Goal: Task Accomplishment & Management: Complete application form

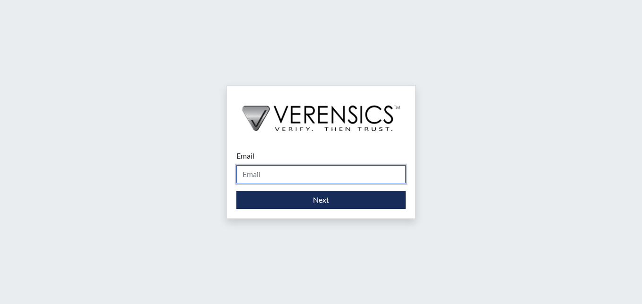
click at [289, 178] on input "Email" at bounding box center [321, 174] width 169 height 18
type input "[PERSON_NAME][EMAIL_ADDRESS][PERSON_NAME][DOMAIN_NAME]"
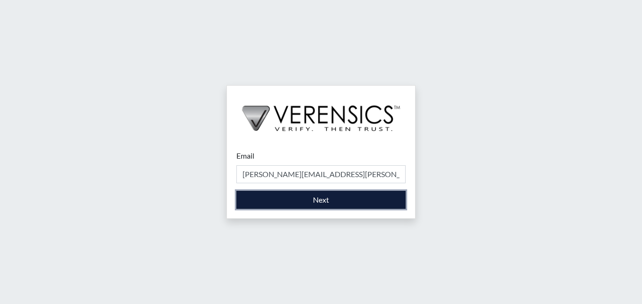
click at [306, 205] on button "Next" at bounding box center [321, 200] width 169 height 18
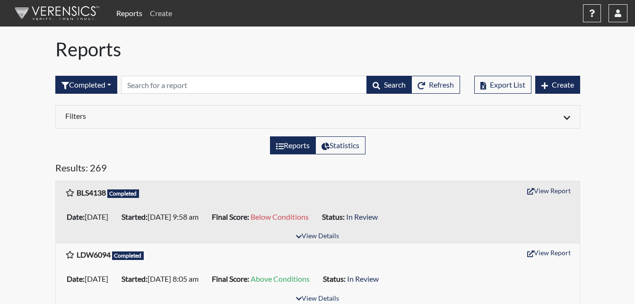
click at [159, 12] on link "Create" at bounding box center [161, 13] width 30 height 19
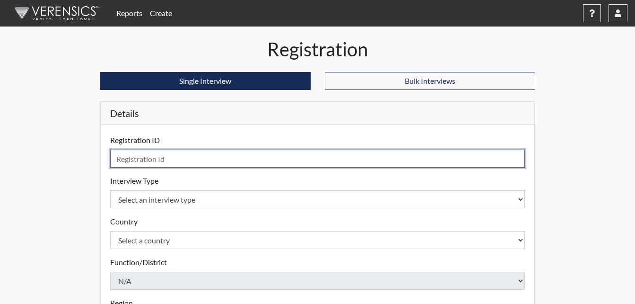
click at [126, 164] on input "text" at bounding box center [317, 158] width 415 height 18
type input "[DEMOGRAPHIC_DATA]"
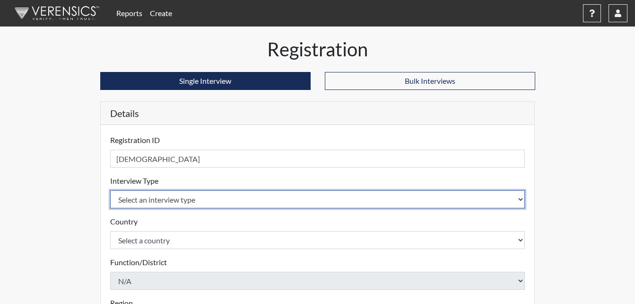
click at [176, 197] on select "Select an interview type Corrections Pre-Employment" at bounding box center [317, 199] width 415 height 18
select select "ff733e93-e1bf-11ea-9c9f-0eff0cf7eb8f"
click at [110, 190] on select "Select an interview type Corrections Pre-Employment" at bounding box center [317, 199] width 415 height 18
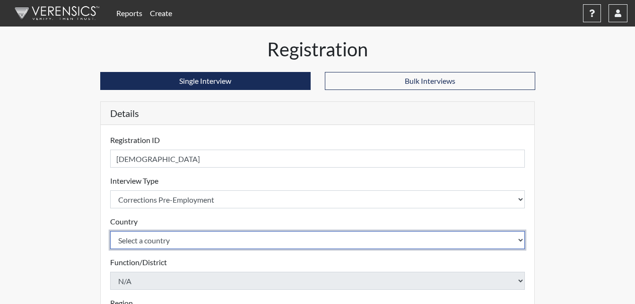
click at [172, 241] on select "Select a country [GEOGRAPHIC_DATA] [GEOGRAPHIC_DATA]" at bounding box center [317, 240] width 415 height 18
select select "united-states-of-[GEOGRAPHIC_DATA]"
click at [110, 231] on select "Select a country [GEOGRAPHIC_DATA] [GEOGRAPHIC_DATA]" at bounding box center [317, 240] width 415 height 18
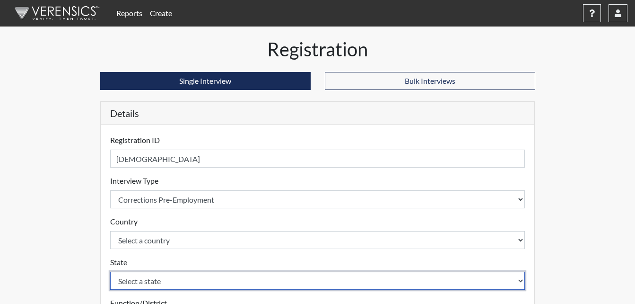
click at [163, 278] on select "Select a state [US_STATE] [US_STATE] [US_STATE] [US_STATE] [US_STATE] [US_STATE…" at bounding box center [317, 281] width 415 height 18
select select "GA"
click at [110, 272] on select "Select a state [US_STATE] [US_STATE] [US_STATE] [US_STATE] [US_STATE] [US_STATE…" at bounding box center [317, 281] width 415 height 18
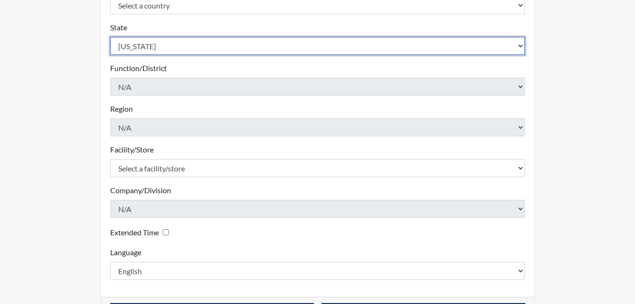
scroll to position [237, 0]
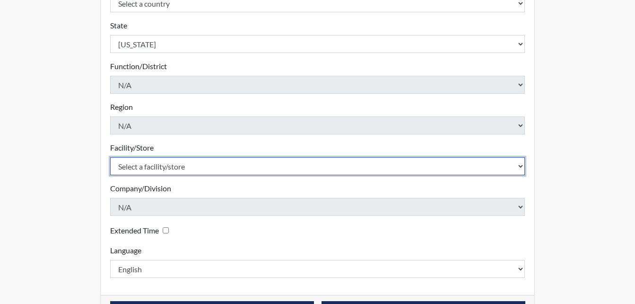
click at [166, 162] on select "Select a facility/store [PERSON_NAME]" at bounding box center [317, 166] width 415 height 18
select select "6cac2b59-3591-4b40-b097-ccfdafc86ef1"
click at [110, 157] on select "Select a facility/store [PERSON_NAME]" at bounding box center [317, 166] width 415 height 18
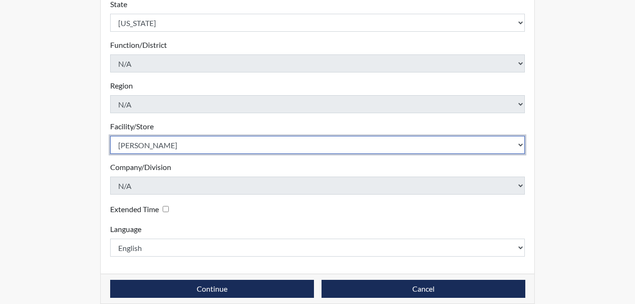
scroll to position [269, 0]
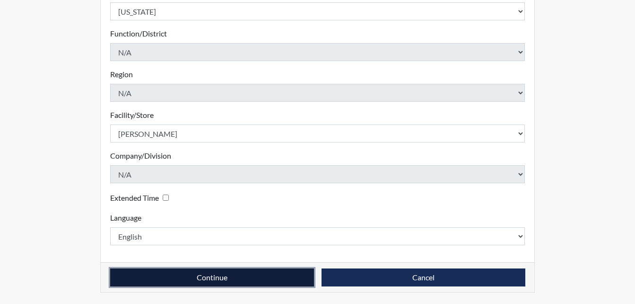
click at [248, 281] on button "Continue" at bounding box center [212, 277] width 204 height 18
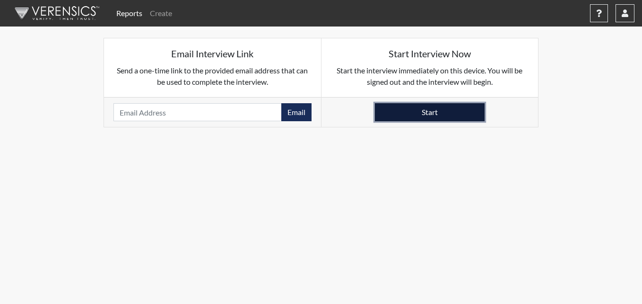
click at [444, 112] on button "Start" at bounding box center [430, 112] width 110 height 18
